Goal: Task Accomplishment & Management: Manage account settings

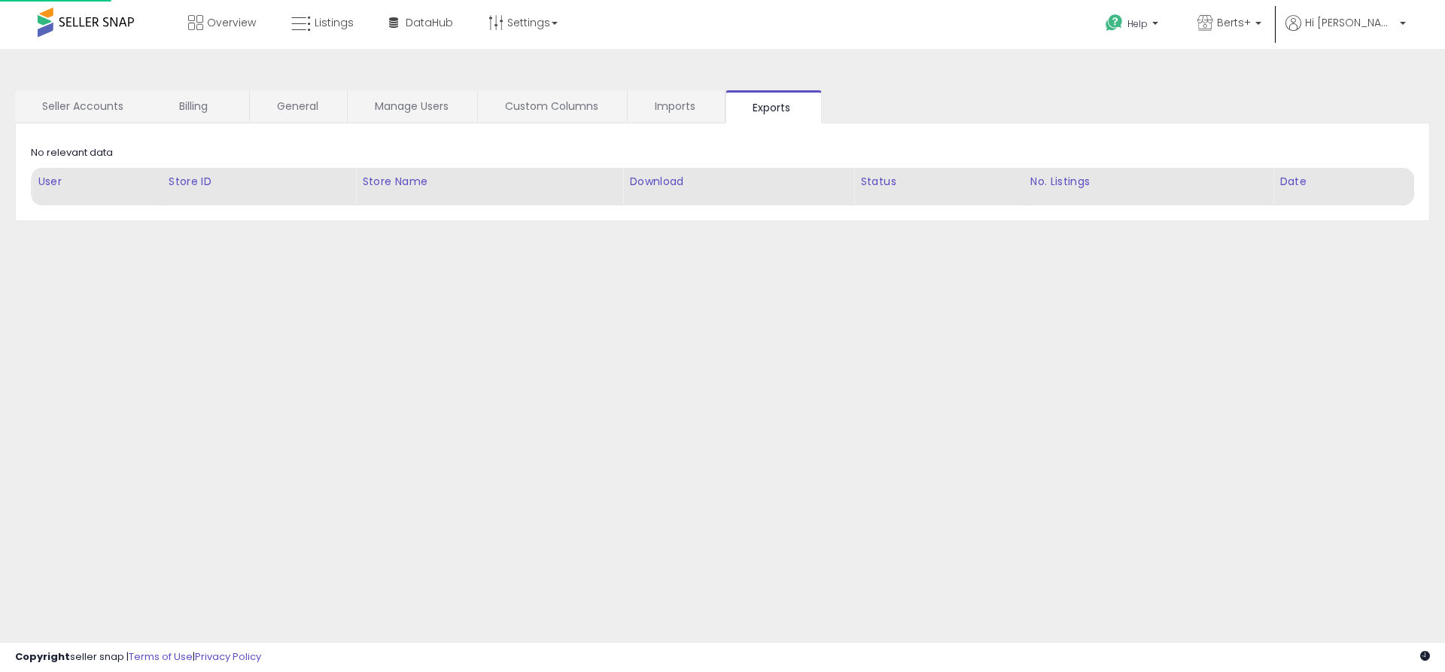
click at [773, 107] on link "Exports" at bounding box center [773, 106] width 96 height 33
